Goal: Transaction & Acquisition: Book appointment/travel/reservation

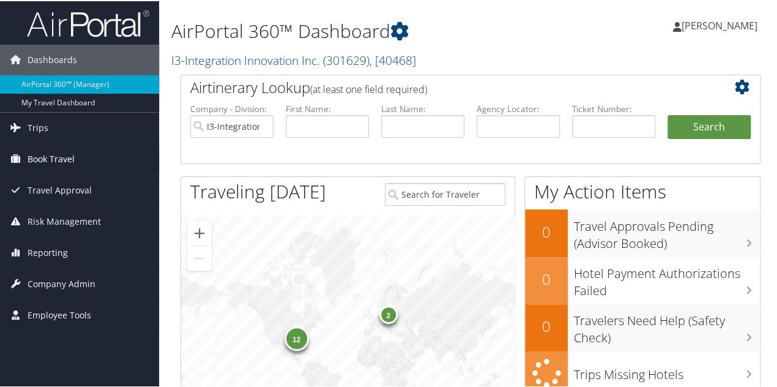
click at [59, 152] on span "Book Travel" at bounding box center [51, 158] width 47 height 31
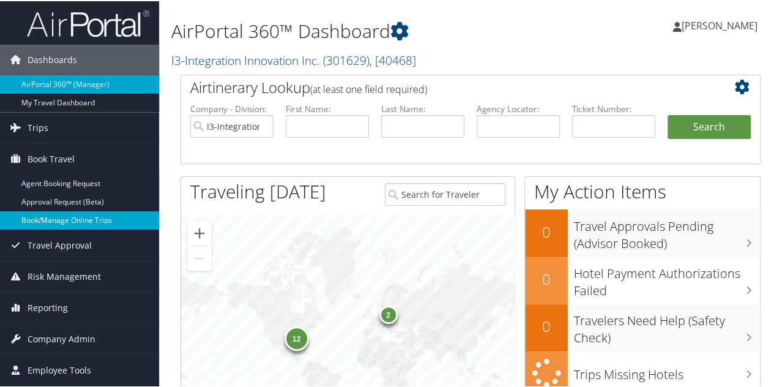
click at [71, 218] on link "Book/Manage Online Trips" at bounding box center [79, 219] width 159 height 18
